Goal: Navigation & Orientation: Find specific page/section

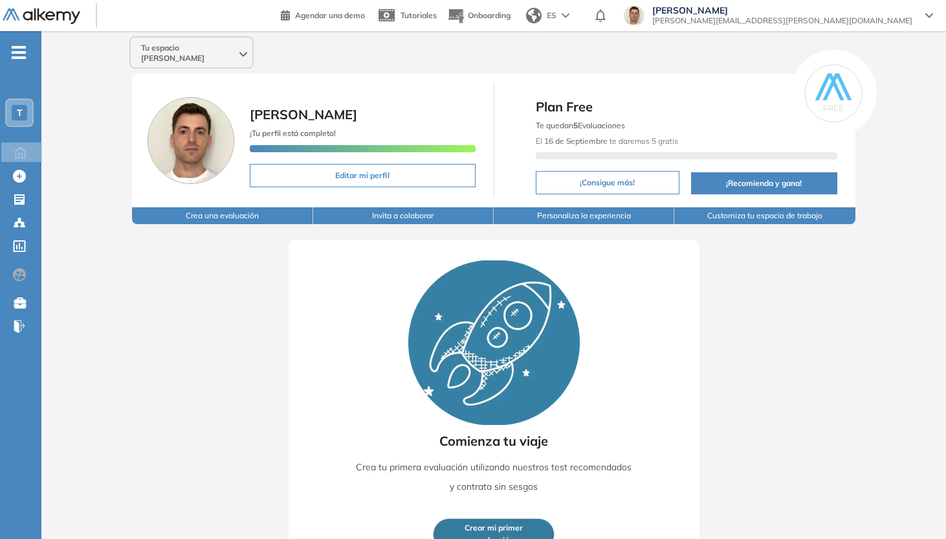
click at [917, 13] on div "[PERSON_NAME] Fuentes [EMAIL_ADDRESS][PERSON_NAME][DOMAIN_NAME]" at bounding box center [783, 15] width 276 height 21
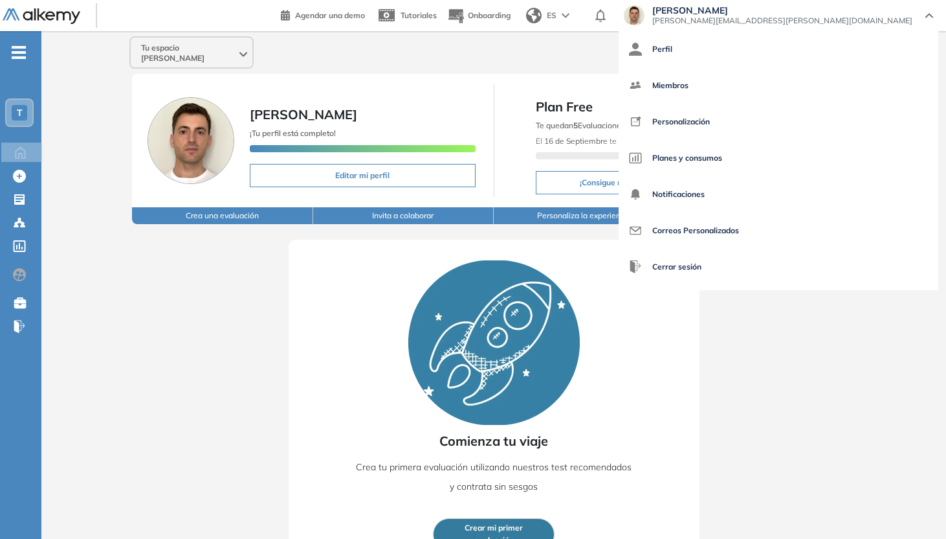
click at [64, 143] on div "Tu espacio [PERSON_NAME] ¡Tu perfil está completo! Editar mi perfil Plan Free T…" at bounding box center [493, 301] width 905 height 540
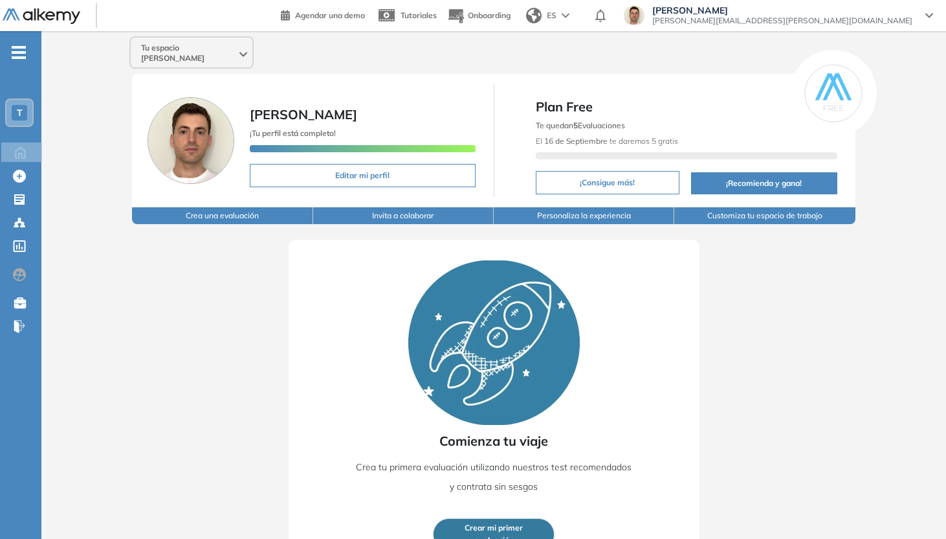
click at [24, 55] on span "-" at bounding box center [19, 51] width 14 height 10
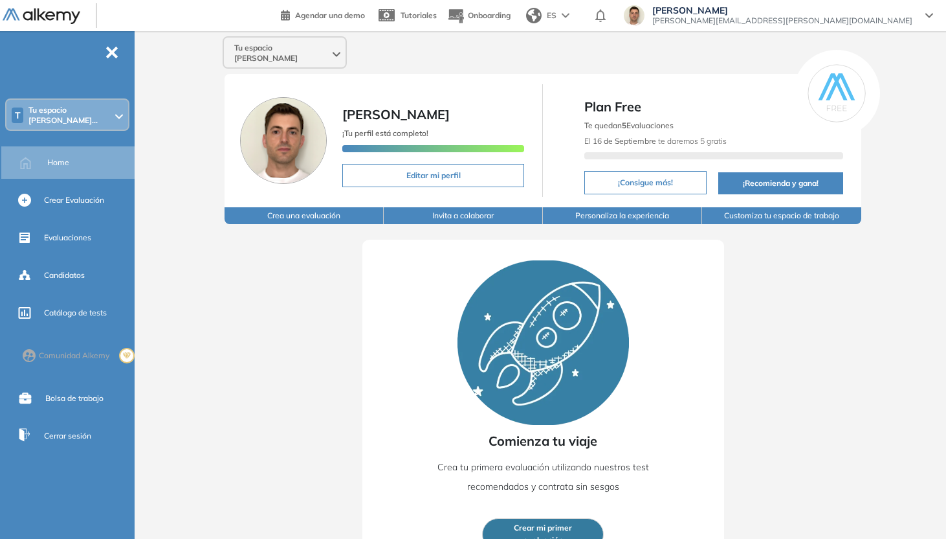
click at [121, 115] on icon at bounding box center [119, 116] width 6 height 3
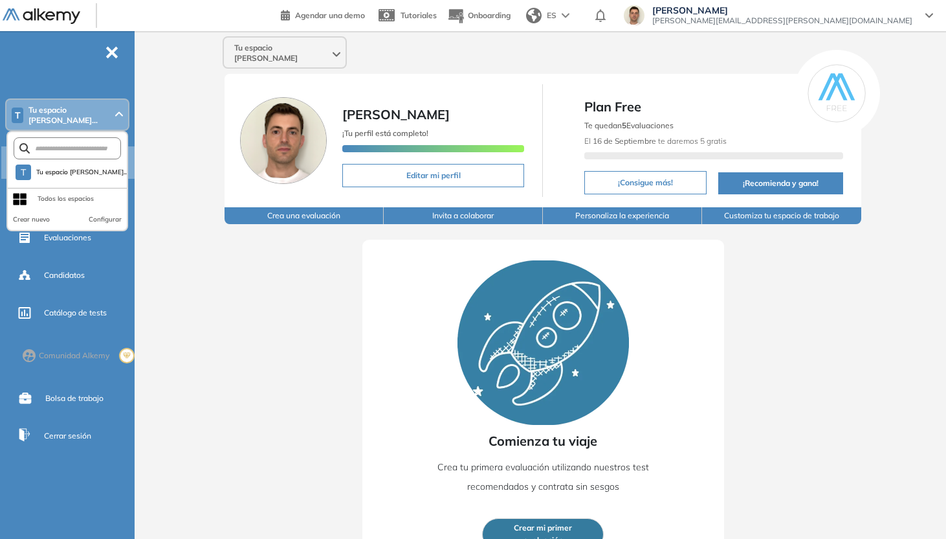
click at [121, 113] on icon at bounding box center [119, 114] width 8 height 5
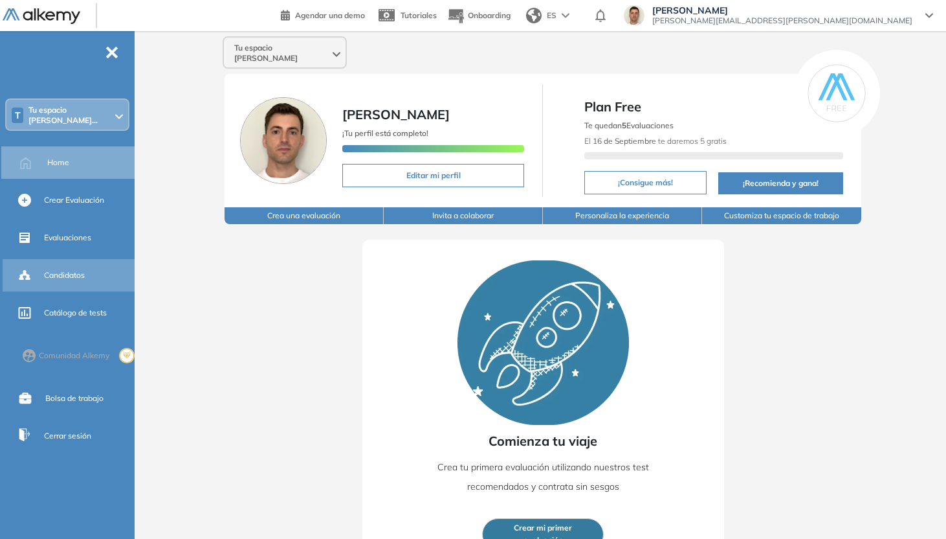
scroll to position [23, 0]
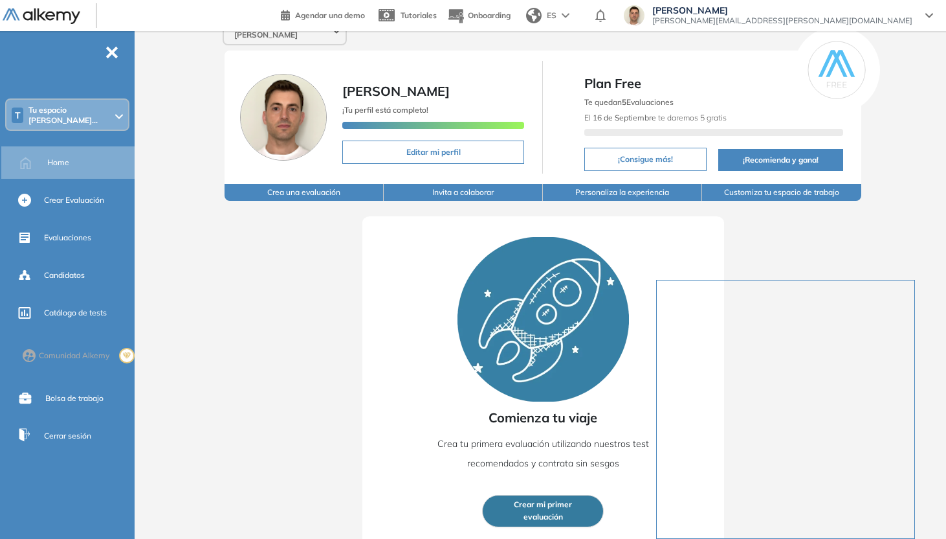
click at [267, 284] on div "Comienza tu viaje Crea tu primera evaluación utilizando nuestros test recomenda…" at bounding box center [543, 374] width 724 height 347
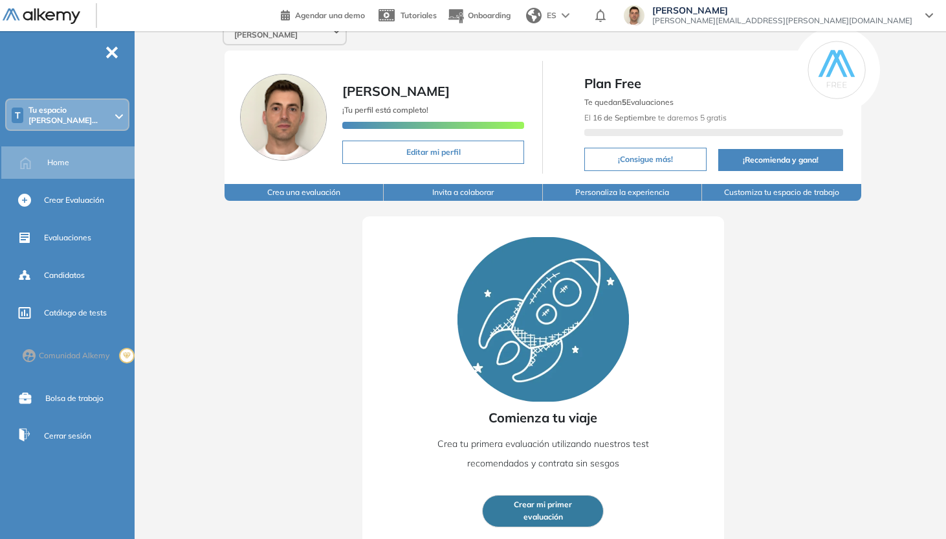
scroll to position [0, 0]
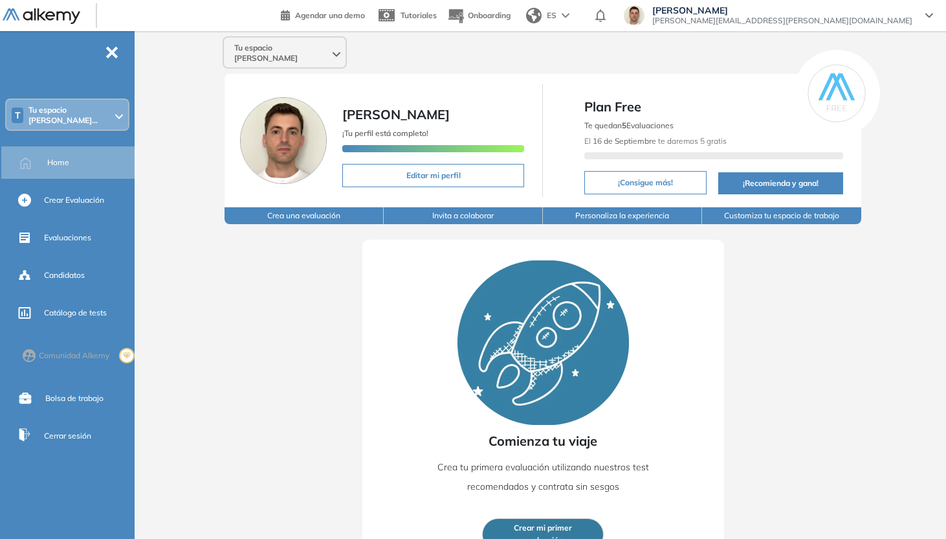
click at [636, 171] on button "¡Consigue más!" at bounding box center [646, 182] width 122 height 23
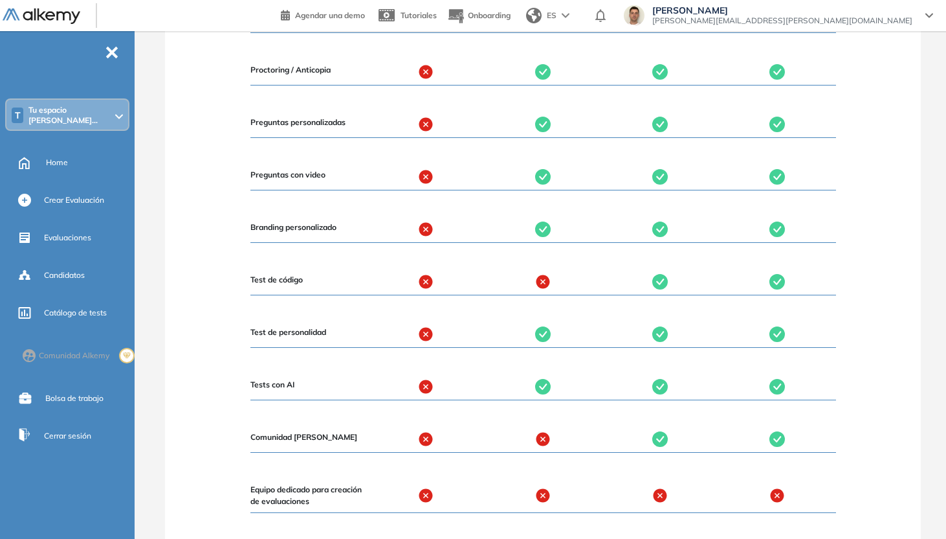
scroll to position [1341, 0]
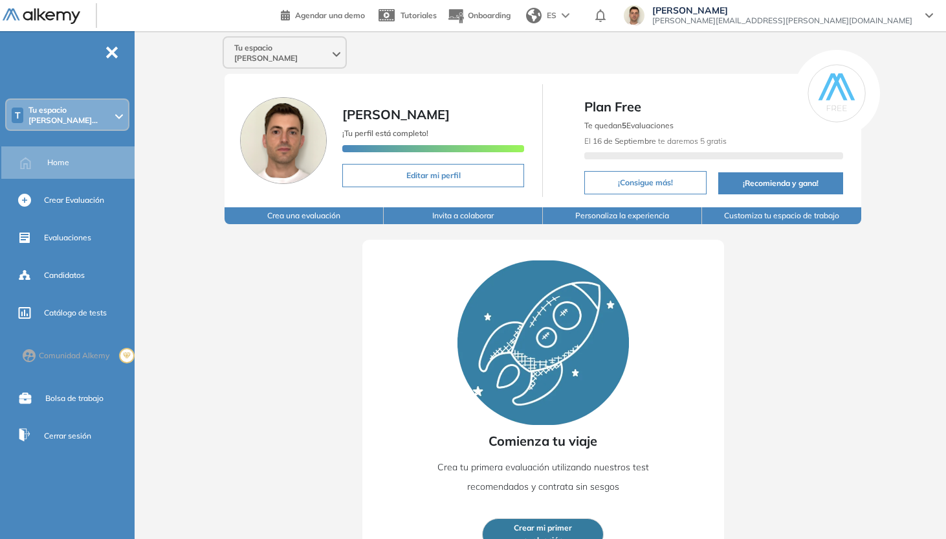
click at [577, 19] on div "ES" at bounding box center [549, 16] width 56 height 26
